Goal: Task Accomplishment & Management: Complete application form

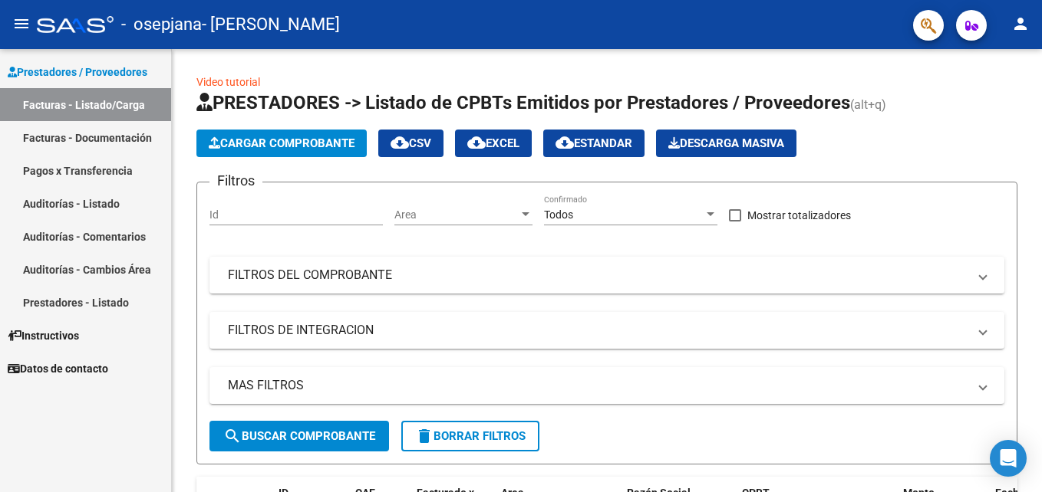
click at [73, 99] on link "Facturas - Listado/Carga" at bounding box center [85, 104] width 171 height 33
click at [259, 147] on span "Cargar Comprobante" at bounding box center [282, 144] width 146 height 14
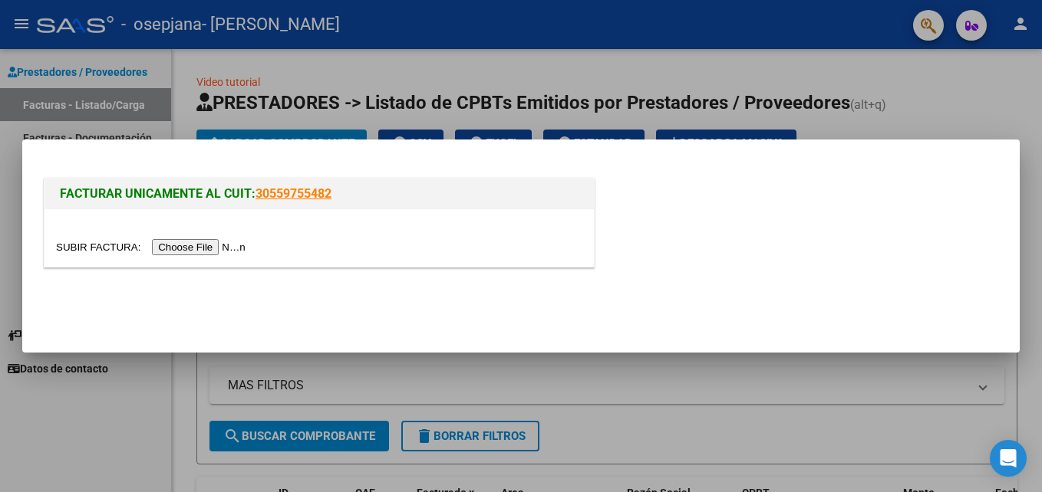
click at [188, 248] on input "file" at bounding box center [153, 247] width 194 height 16
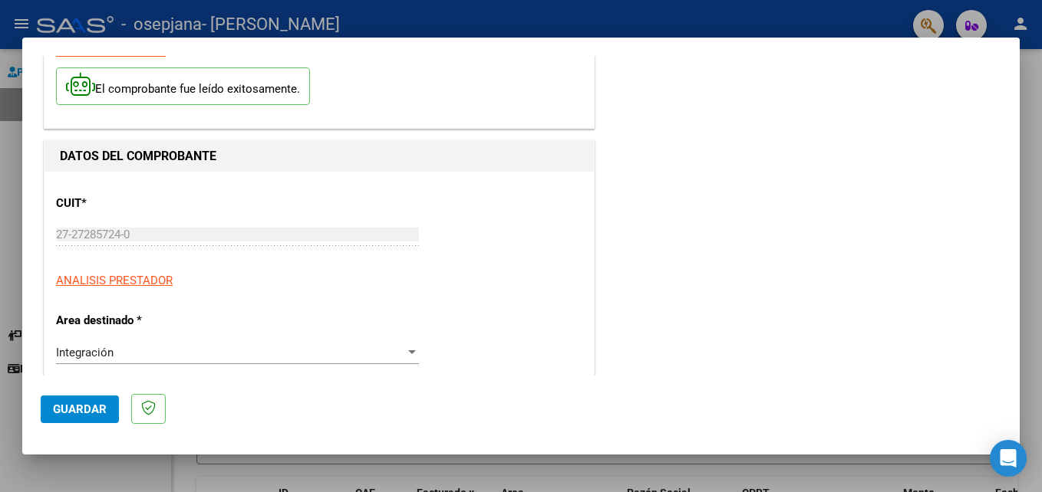
scroll to position [230, 0]
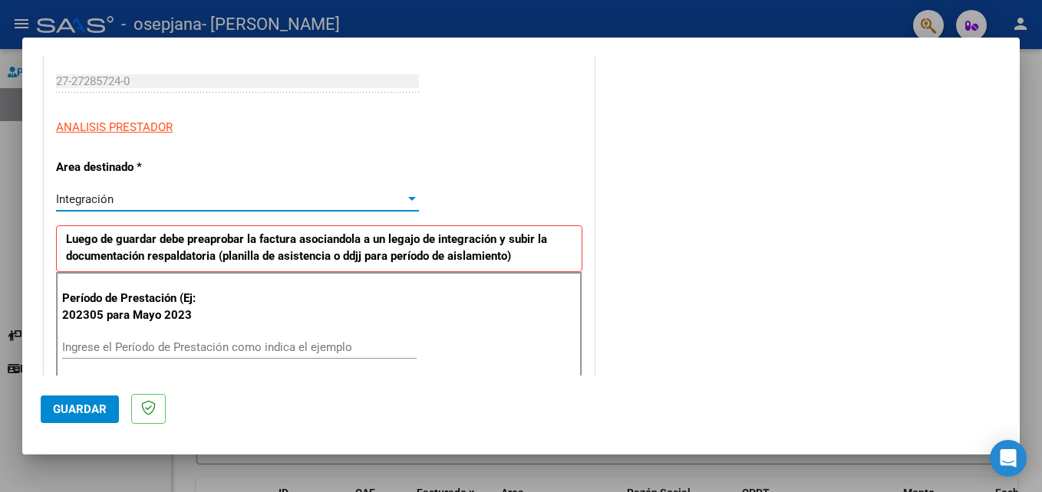
click at [409, 203] on div at bounding box center [412, 199] width 14 height 12
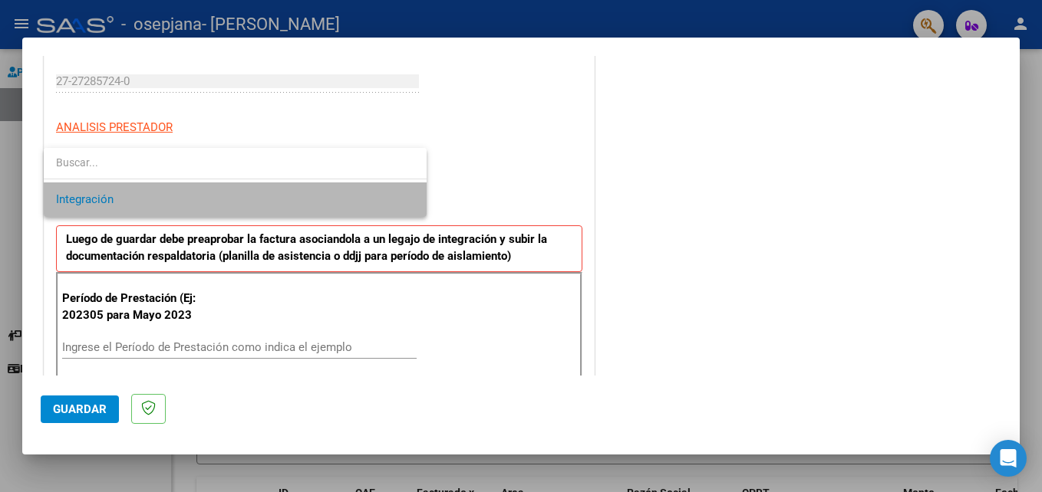
click at [409, 203] on span "Integración" at bounding box center [235, 200] width 358 height 35
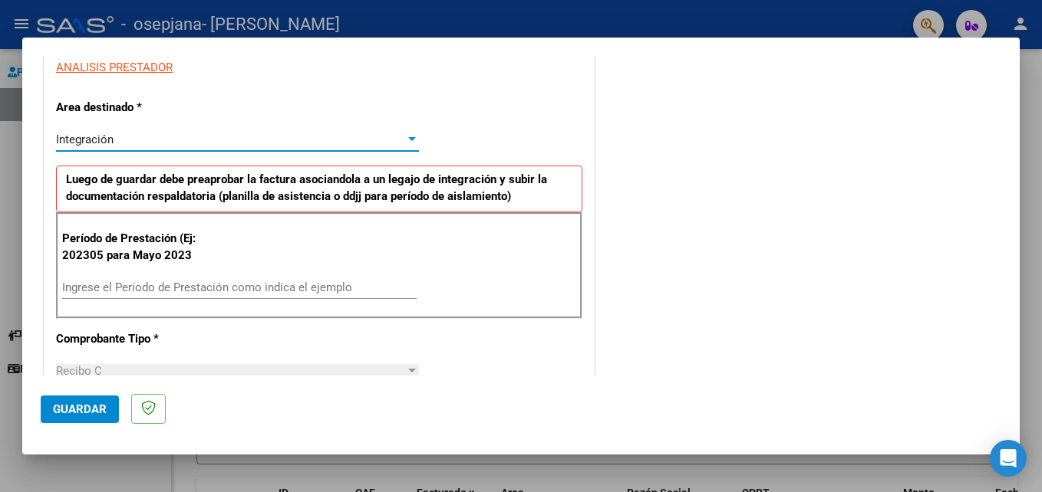
scroll to position [307, 0]
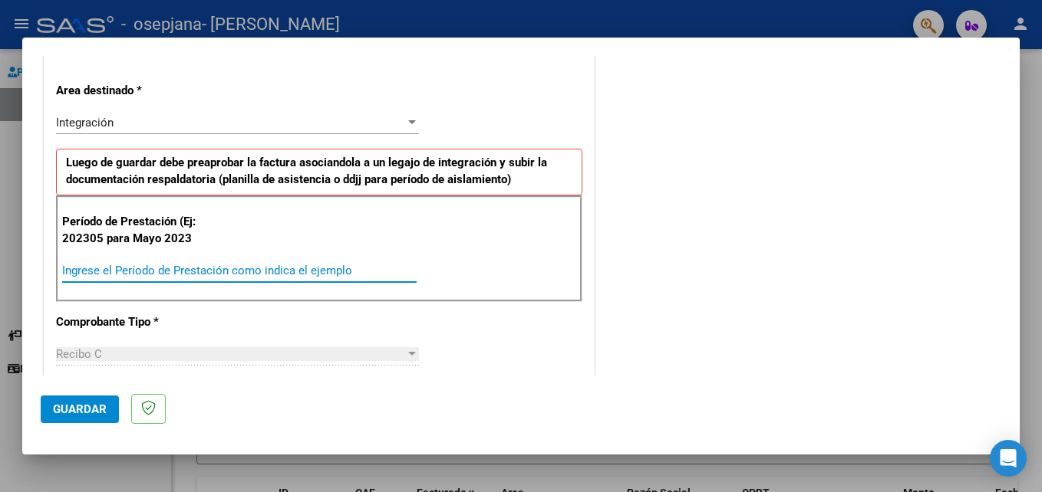
click at [135, 271] on input "Ingrese el Período de Prestación como indica el ejemplo" at bounding box center [239, 271] width 354 height 14
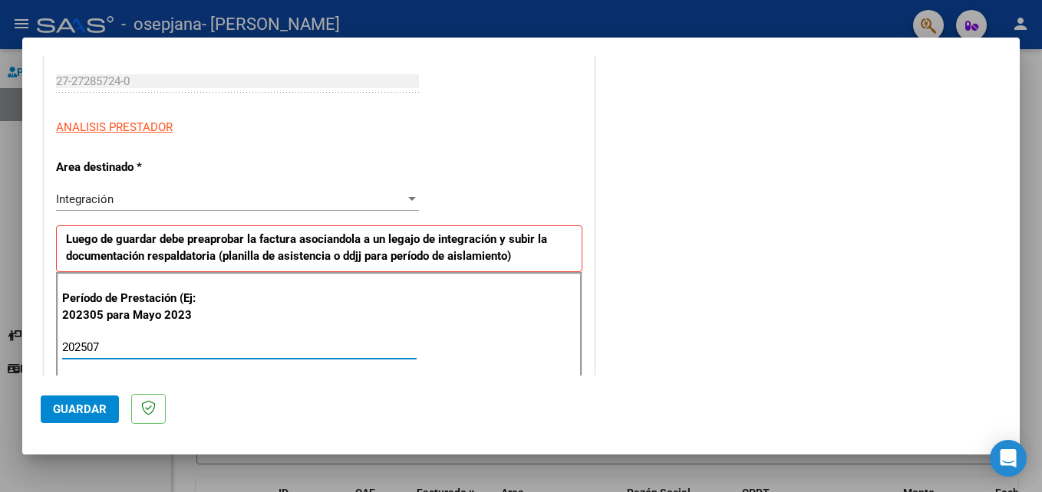
type input "202507"
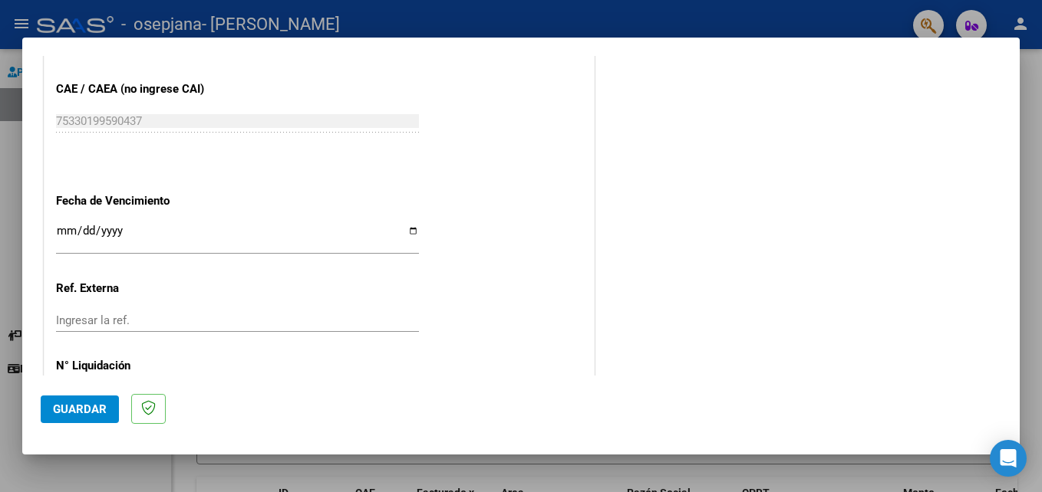
scroll to position [921, 0]
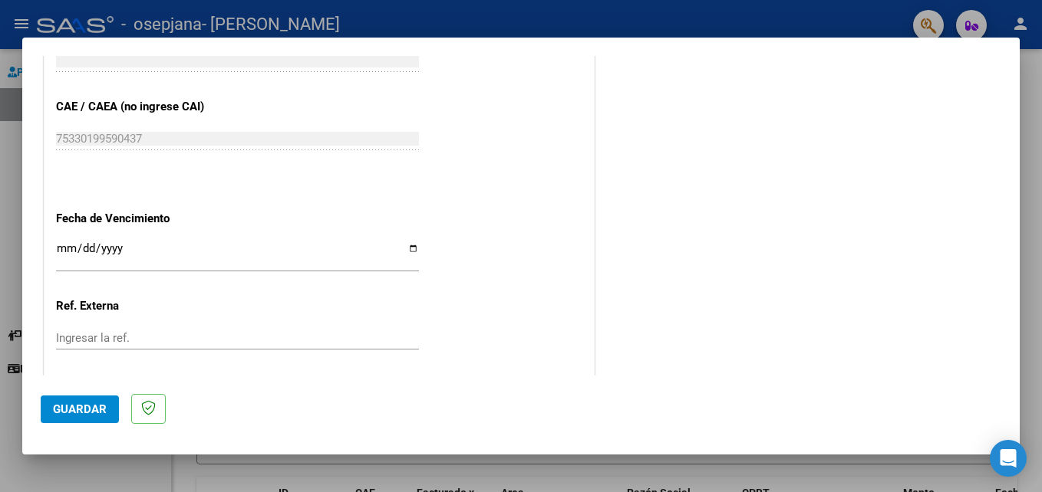
click at [409, 249] on input "Ingresar la fecha" at bounding box center [237, 254] width 363 height 25
type input "[DATE]"
click at [77, 404] on span "Guardar" at bounding box center [80, 410] width 54 height 14
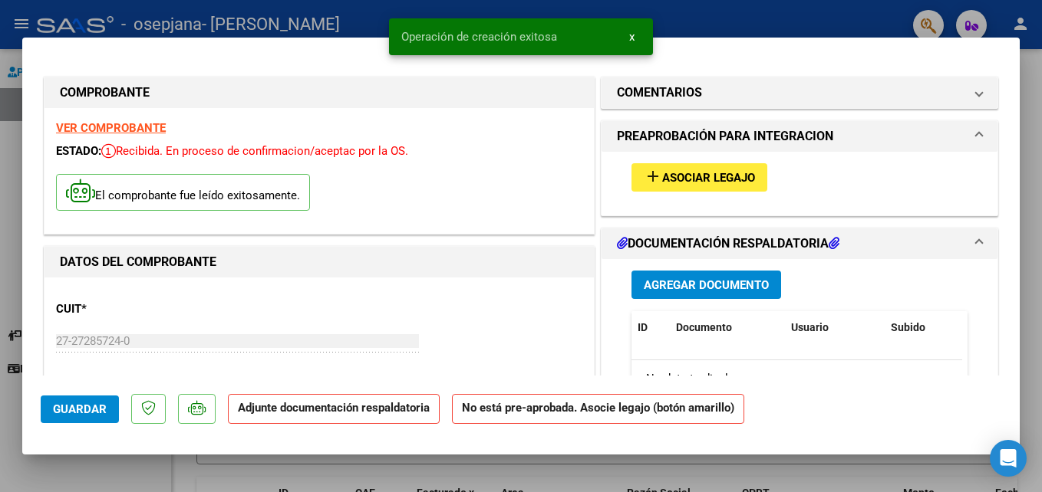
click at [680, 179] on span "Asociar Legajo" at bounding box center [708, 178] width 93 height 14
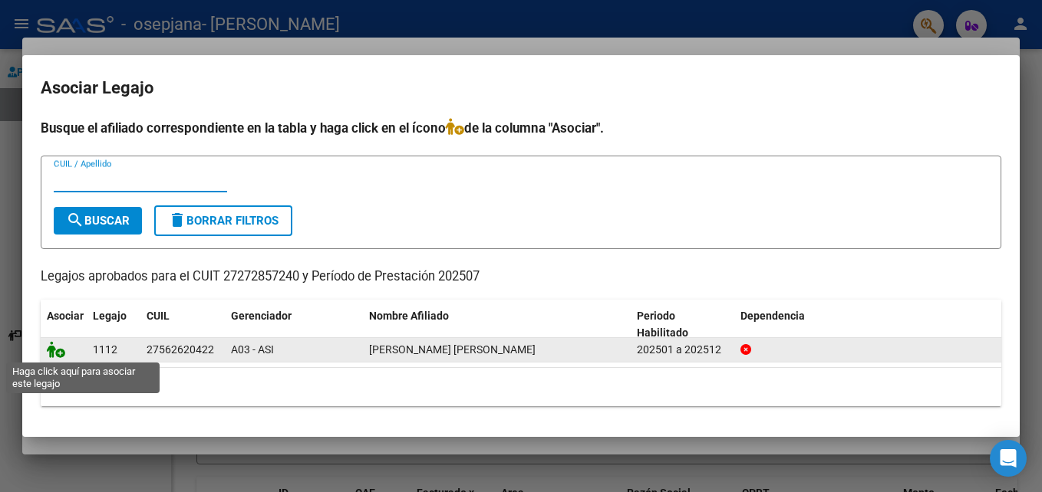
click at [55, 351] on icon at bounding box center [56, 349] width 18 height 17
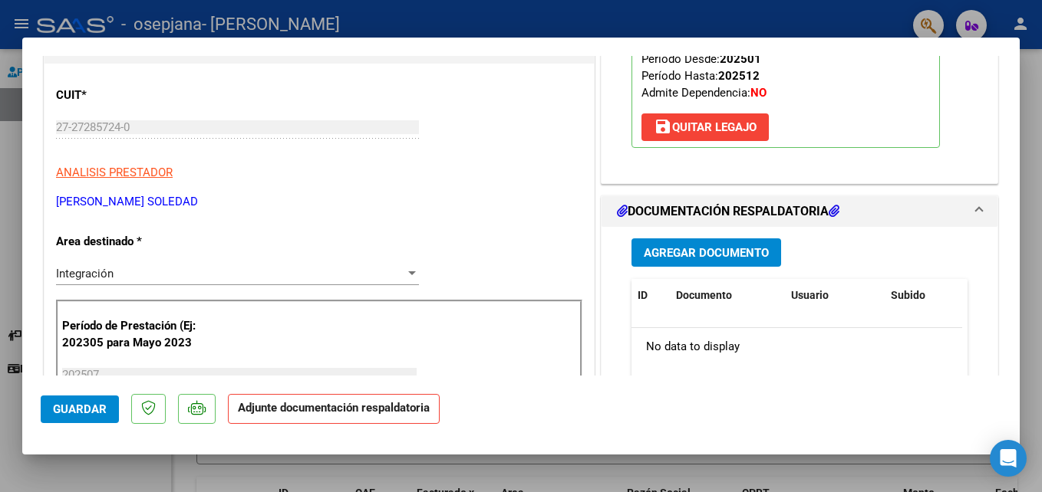
scroll to position [215, 0]
click at [673, 246] on span "Agregar Documento" at bounding box center [706, 252] width 125 height 14
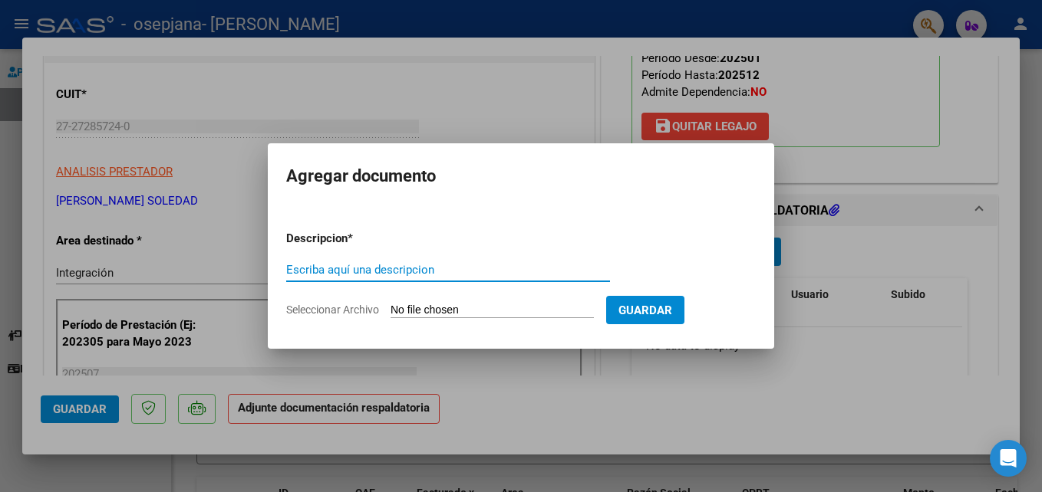
click at [383, 265] on input "Escriba aquí una descripcion" at bounding box center [448, 270] width 324 height 14
type input "asistencia"
click at [407, 311] on input "Seleccionar Archivo" at bounding box center [491, 311] width 203 height 15
type input "C:\fakepath\Archivo_escaneado_20250813-2036.pdf"
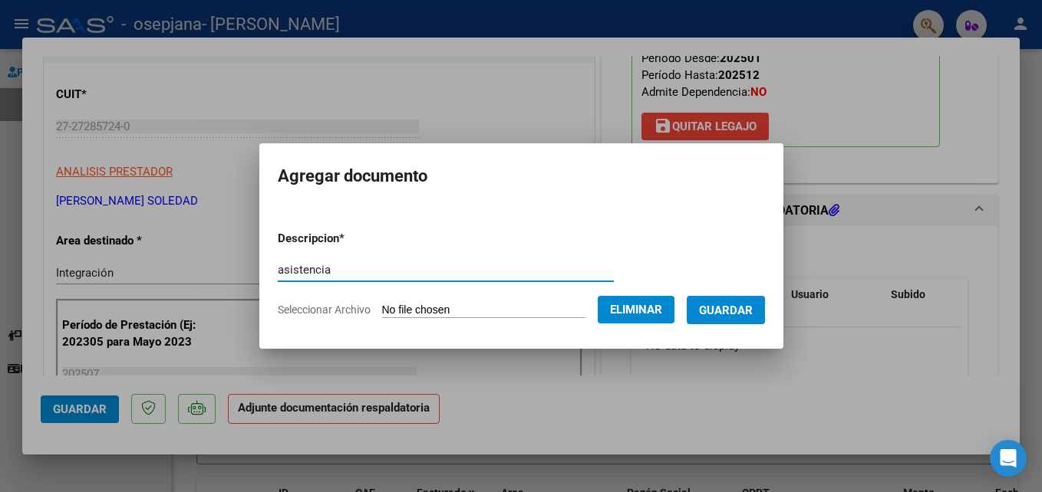
click at [278, 271] on input "asistencia" at bounding box center [446, 270] width 336 height 14
type input "planilla de asistencia"
click at [753, 311] on span "Guardar" at bounding box center [726, 311] width 54 height 14
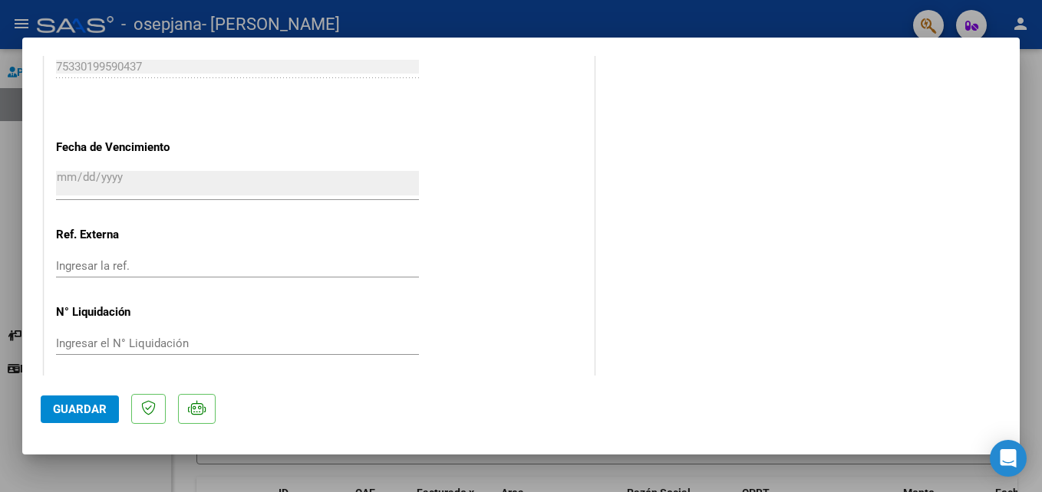
scroll to position [1053, 0]
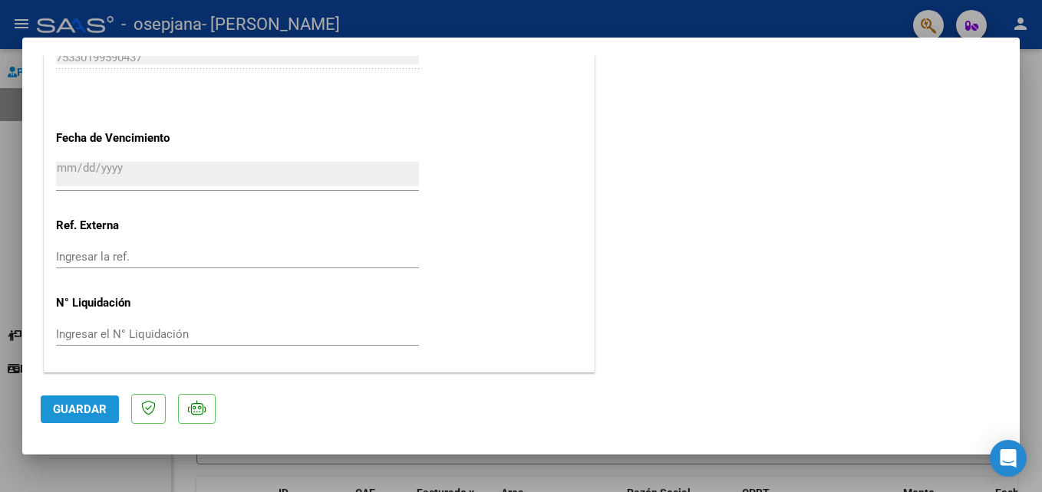
click at [87, 411] on span "Guardar" at bounding box center [80, 410] width 54 height 14
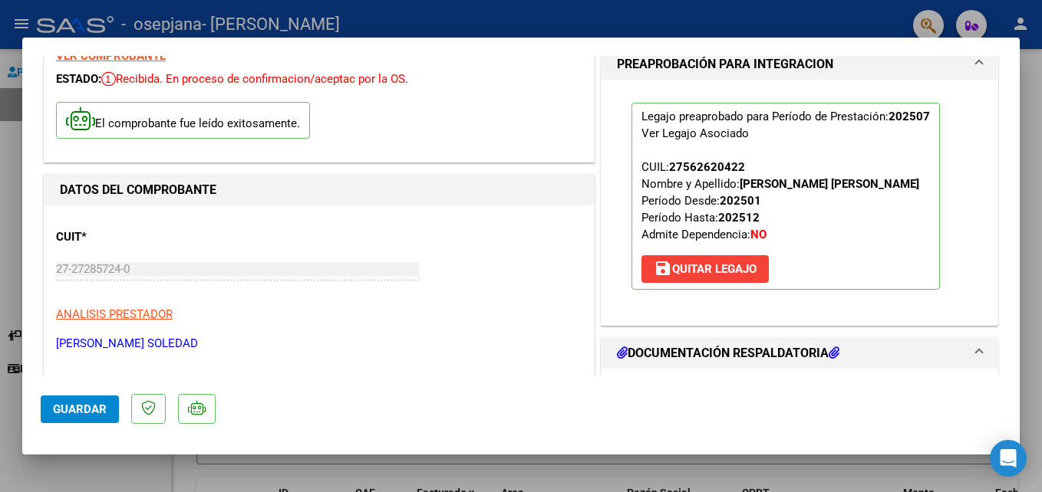
scroll to position [0, 0]
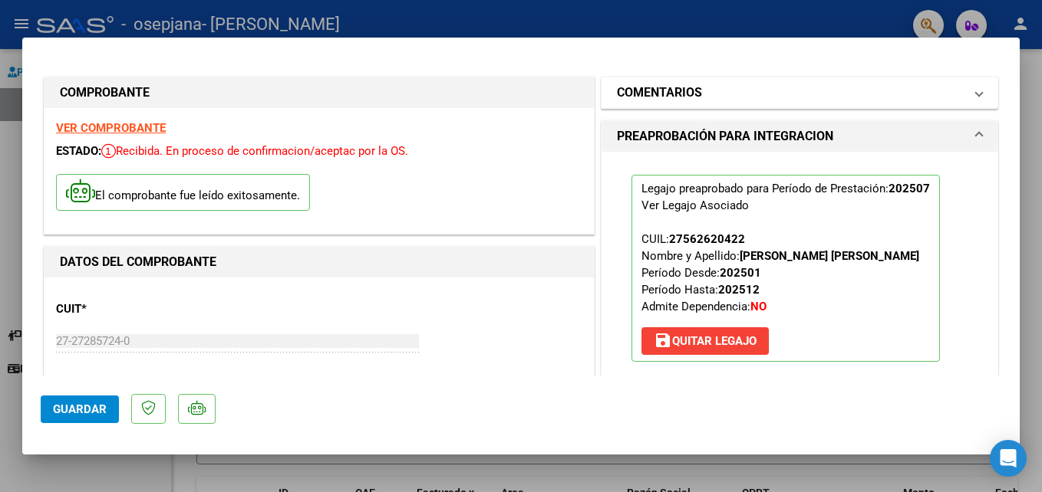
click at [960, 99] on span "COMENTARIOS" at bounding box center [796, 93] width 359 height 18
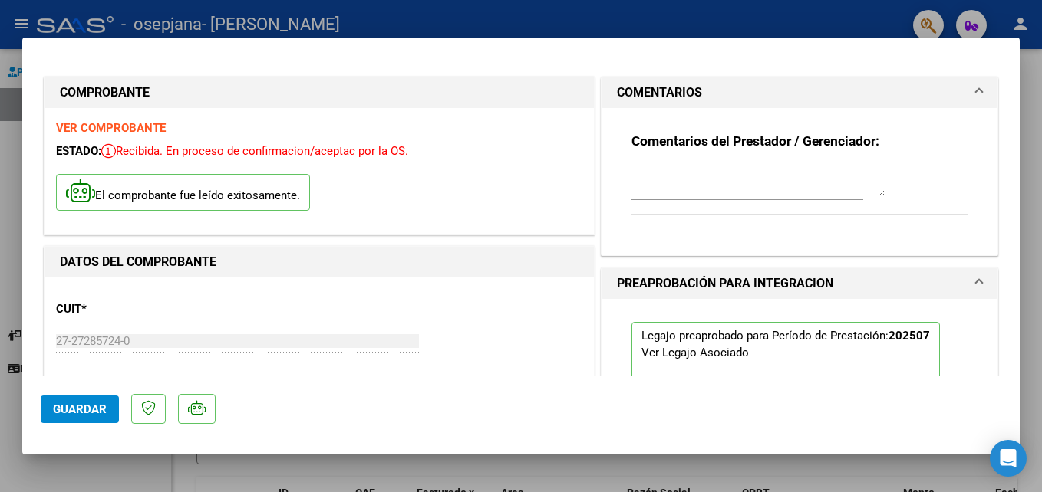
click at [960, 99] on span "COMENTARIOS" at bounding box center [796, 93] width 359 height 18
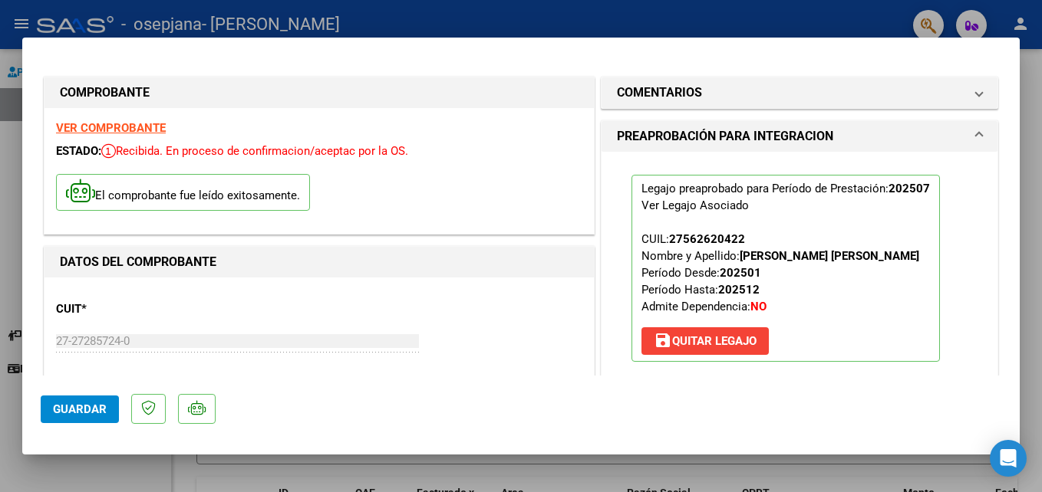
click at [94, 18] on div at bounding box center [521, 246] width 1042 height 492
type input "$ 0,00"
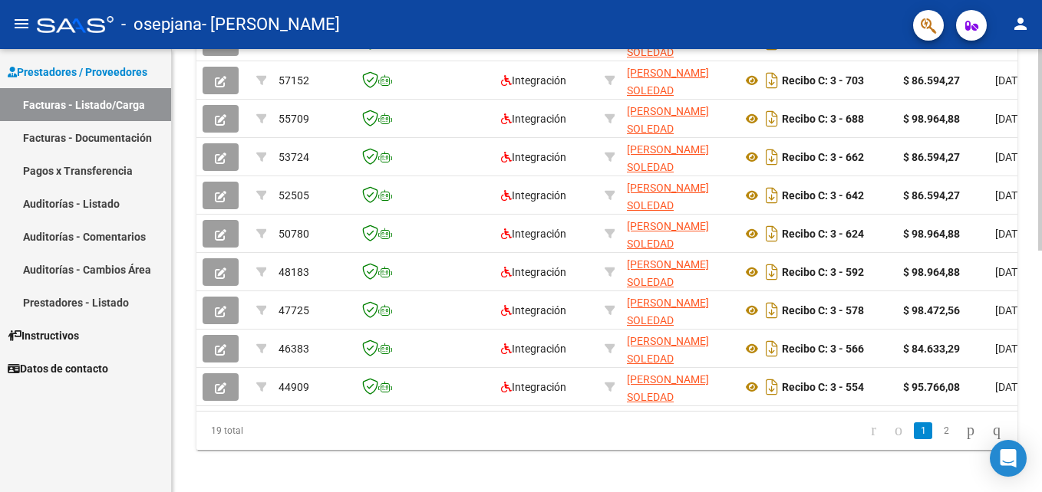
scroll to position [529, 0]
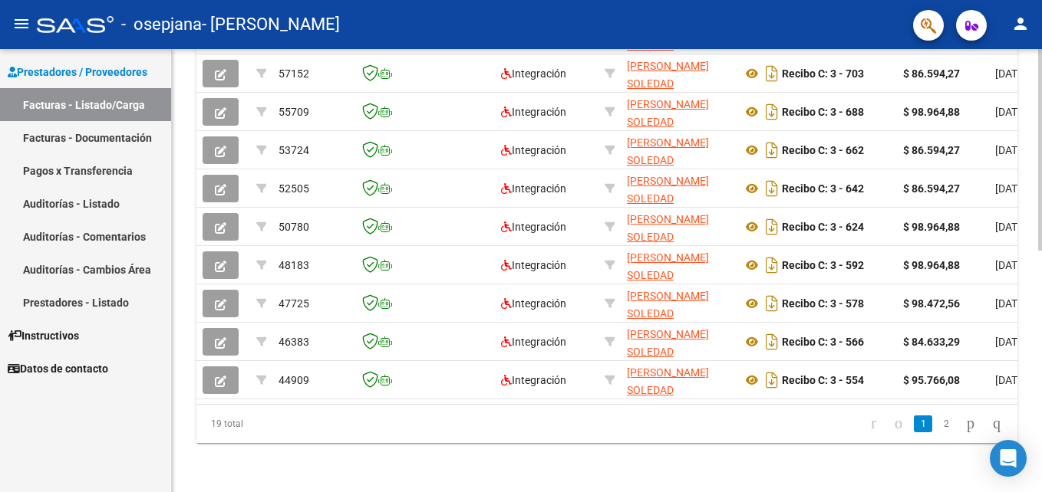
click at [1041, 315] on html "menu - osepjana - [PERSON_NAME] SOLEDAD person Prestadores / Proveedores Factur…" at bounding box center [521, 246] width 1042 height 492
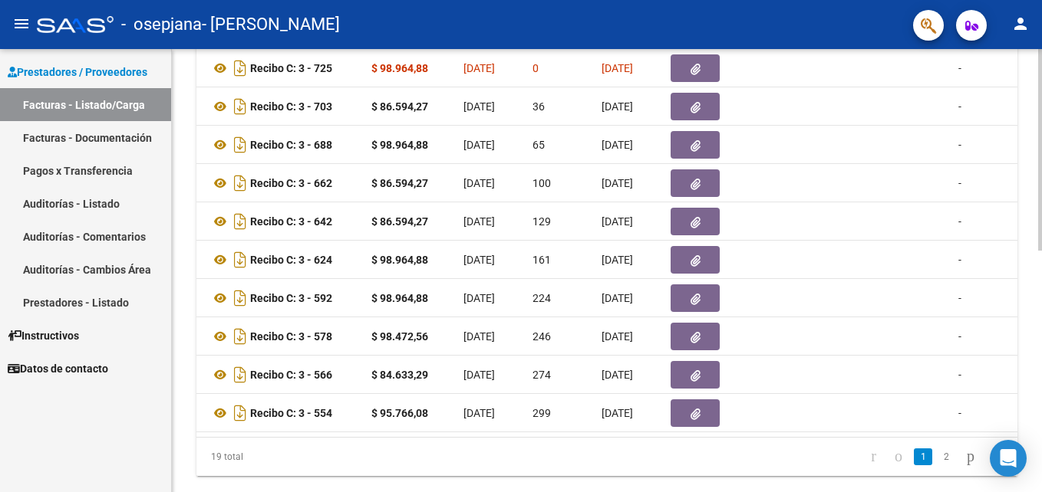
scroll to position [491, 0]
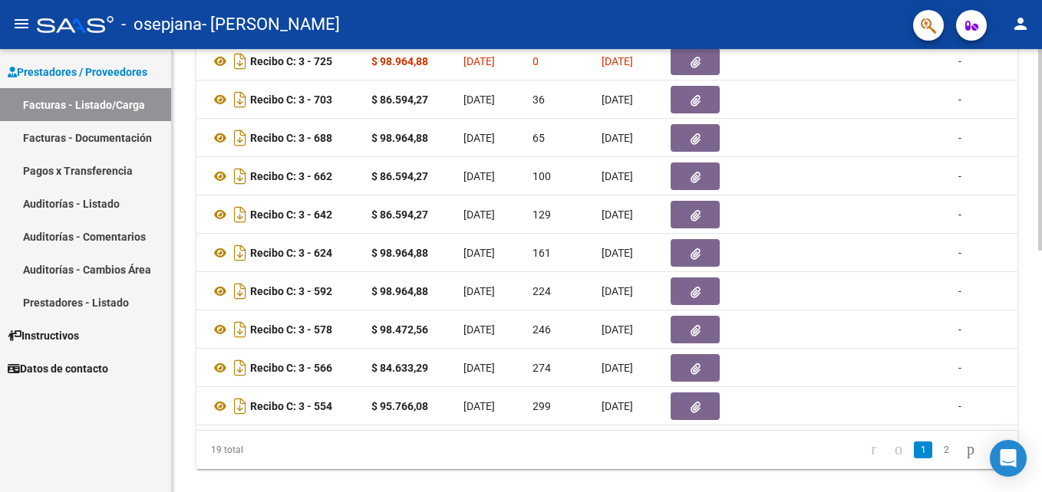
click at [1041, 326] on html "menu - osepjana - [PERSON_NAME] SOLEDAD person Prestadores / Proveedores Factur…" at bounding box center [521, 246] width 1042 height 492
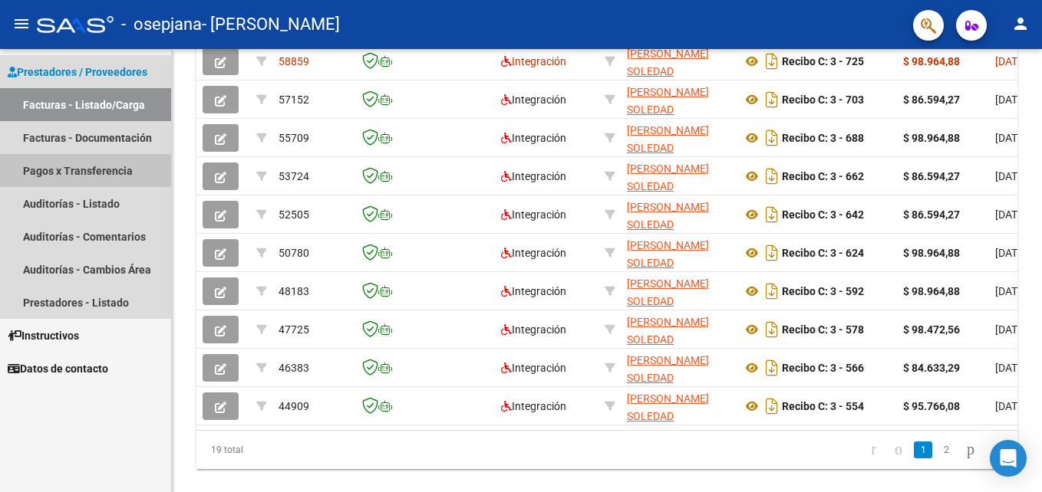
click at [96, 171] on link "Pagos x Transferencia" at bounding box center [85, 170] width 171 height 33
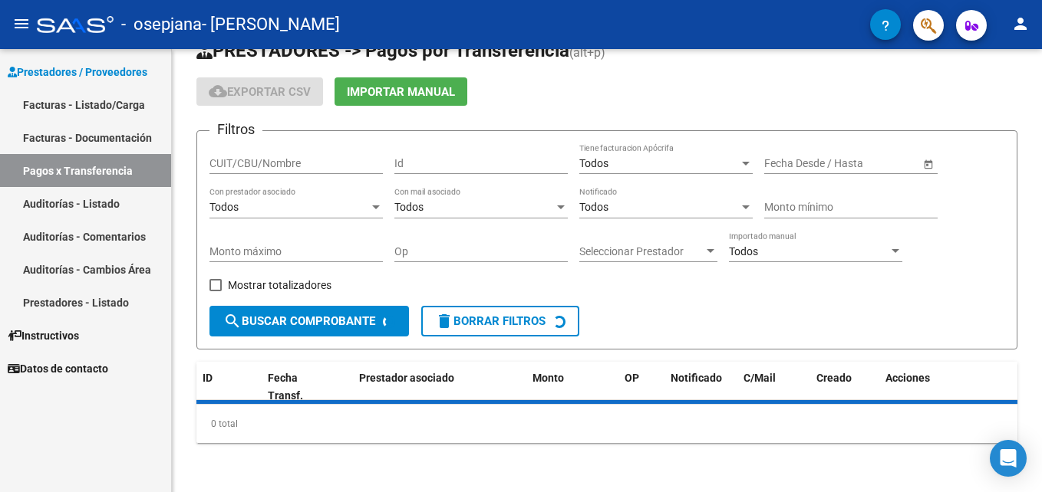
scroll to position [70, 0]
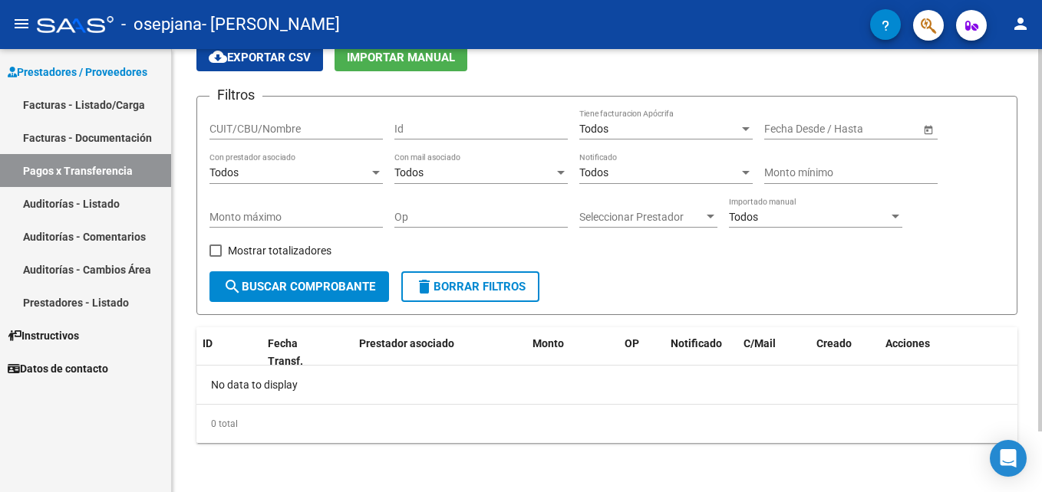
click at [260, 133] on input "CUIT/CBU/Nombre" at bounding box center [295, 129] width 173 height 13
type input "27272857240"
click at [215, 252] on span at bounding box center [215, 251] width 12 height 12
click at [215, 257] on input "Mostrar totalizadores" at bounding box center [215, 257] width 1 height 1
checkbox input "true"
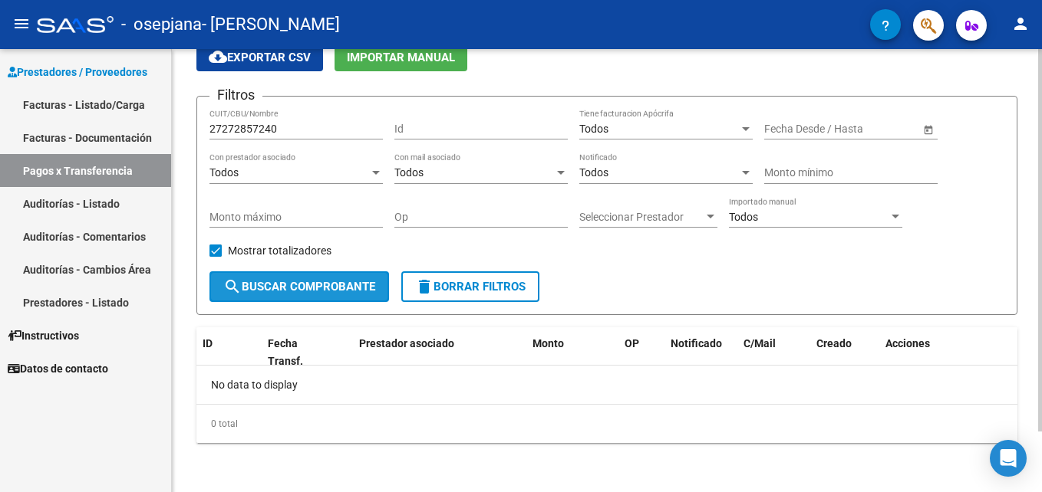
click at [253, 278] on button "search Buscar Comprobante" at bounding box center [299, 287] width 180 height 31
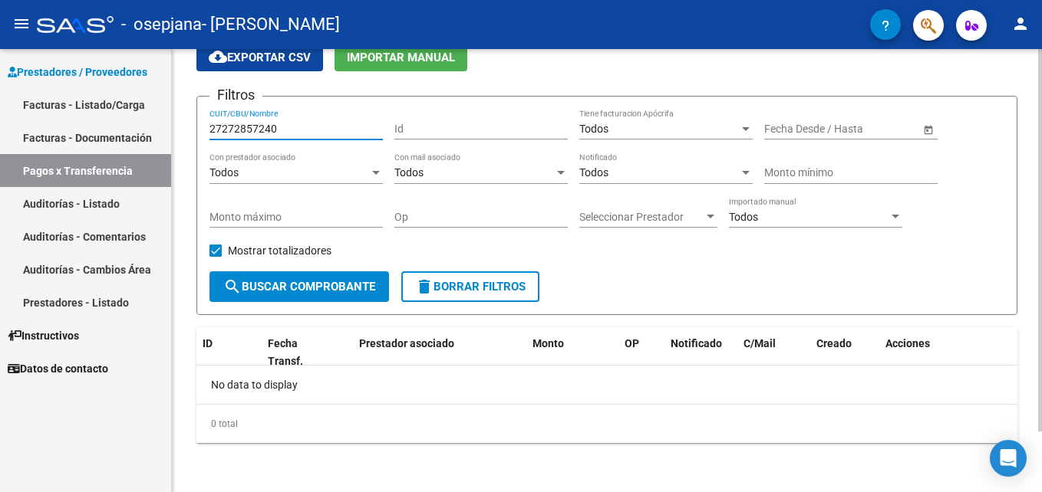
drag, startPoint x: 292, startPoint y: 128, endPoint x: 192, endPoint y: 116, distance: 100.5
click at [192, 116] on div "PRESTADORES -> Pagos por Transferencia (alt+p) cloud_download Exportar CSV Impo…" at bounding box center [607, 235] width 870 height 513
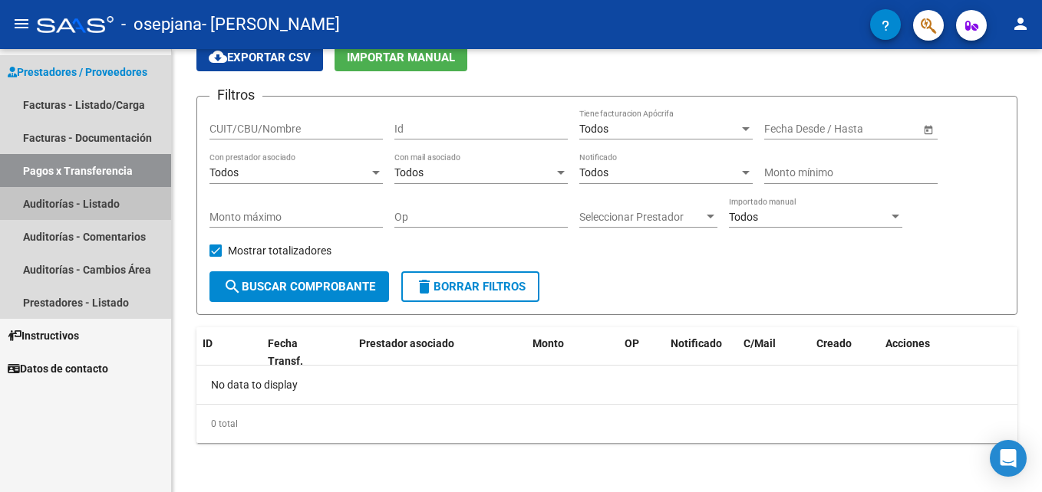
click at [97, 199] on link "Auditorías - Listado" at bounding box center [85, 203] width 171 height 33
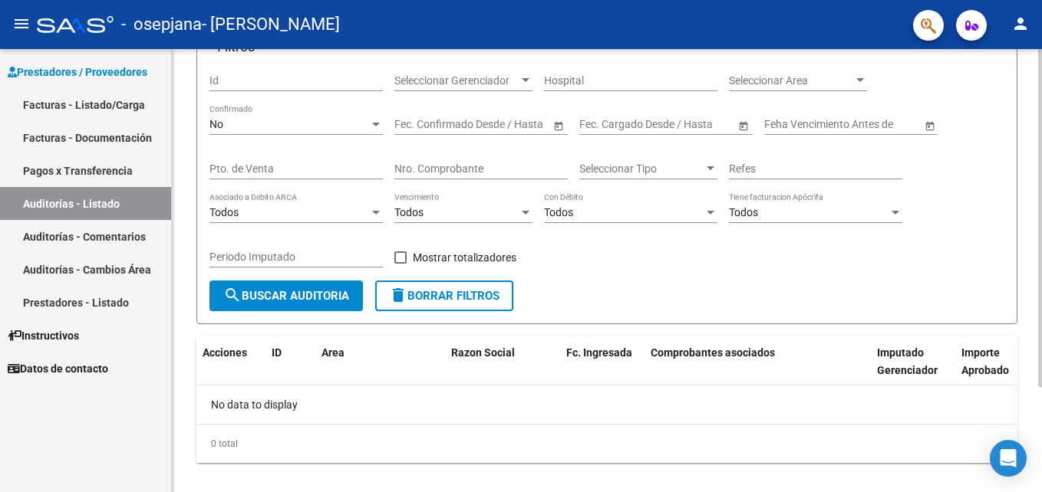
scroll to position [137, 0]
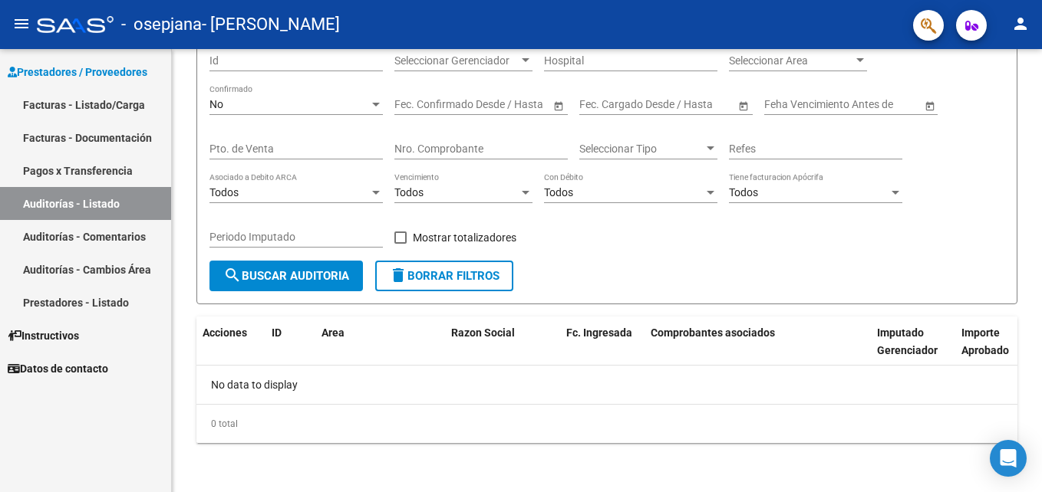
click at [114, 234] on link "Auditorías - Comentarios" at bounding box center [85, 236] width 171 height 33
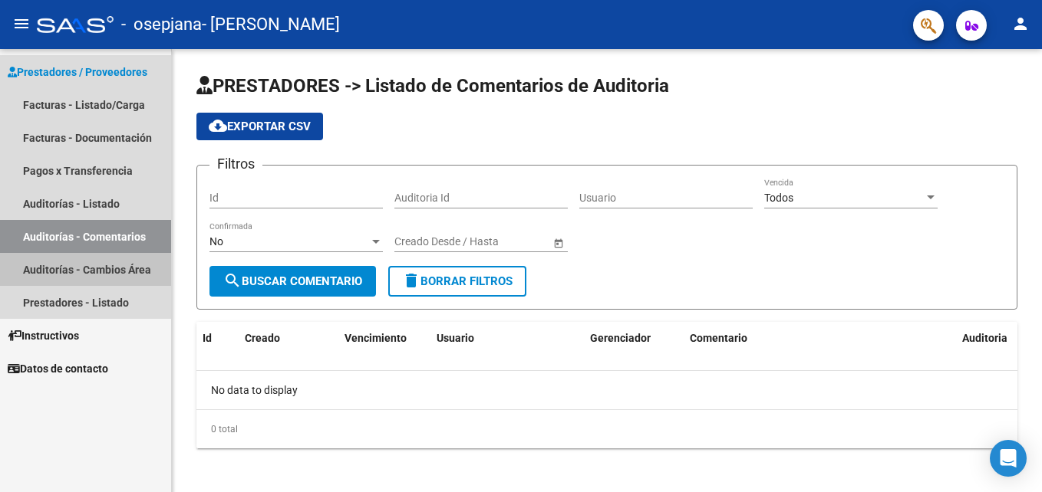
click at [110, 270] on link "Auditorías - Cambios Área" at bounding box center [85, 269] width 171 height 33
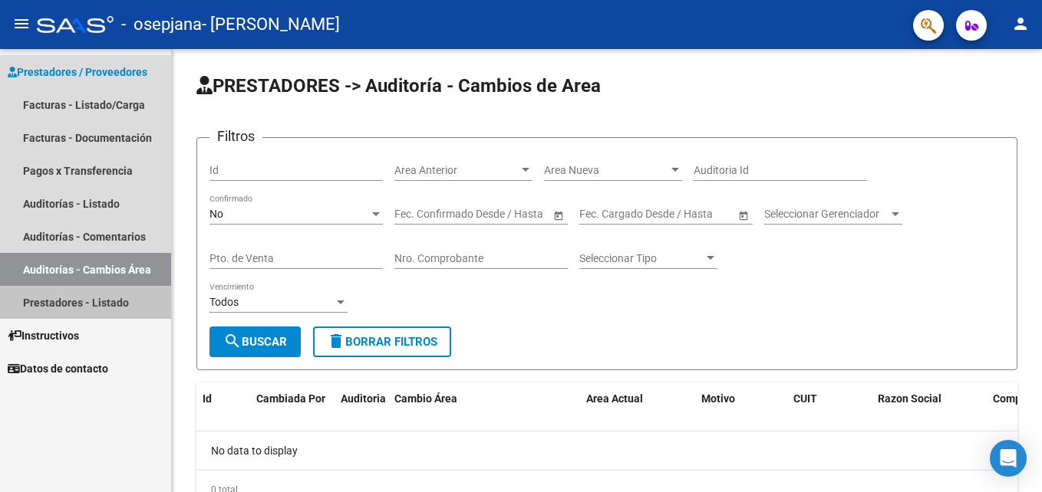
click at [107, 298] on link "Prestadores - Listado" at bounding box center [85, 302] width 171 height 33
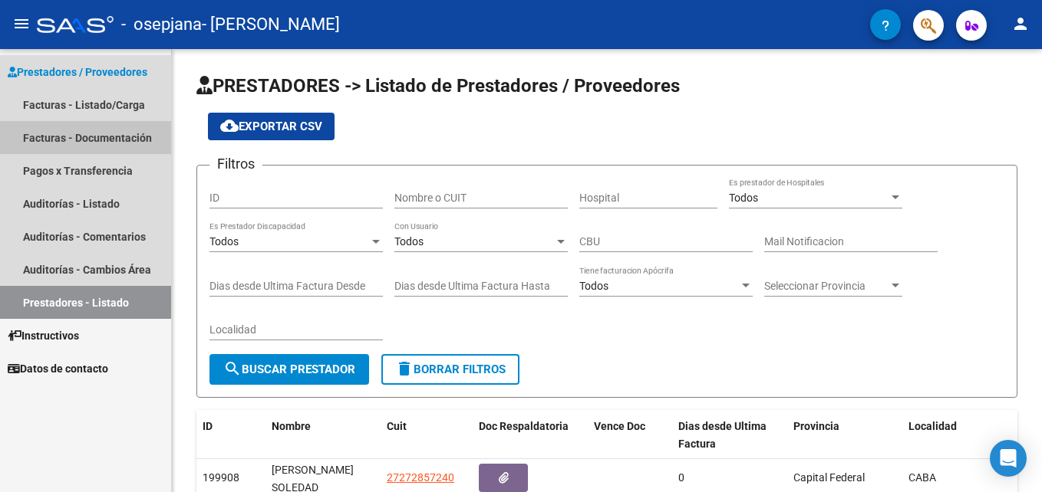
click at [110, 138] on link "Facturas - Documentación" at bounding box center [85, 137] width 171 height 33
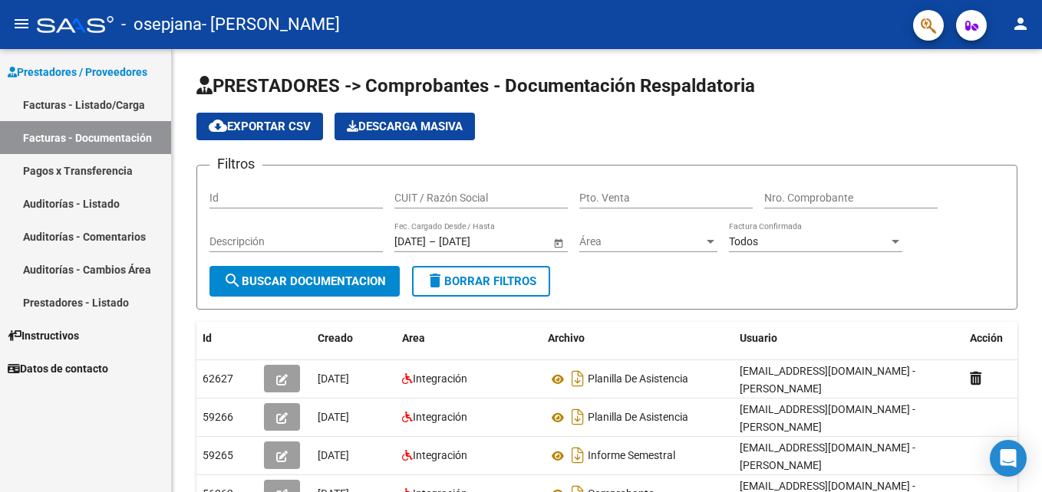
click at [116, 97] on link "Facturas - Listado/Carga" at bounding box center [85, 104] width 171 height 33
